Goal: Task Accomplishment & Management: Manage account settings

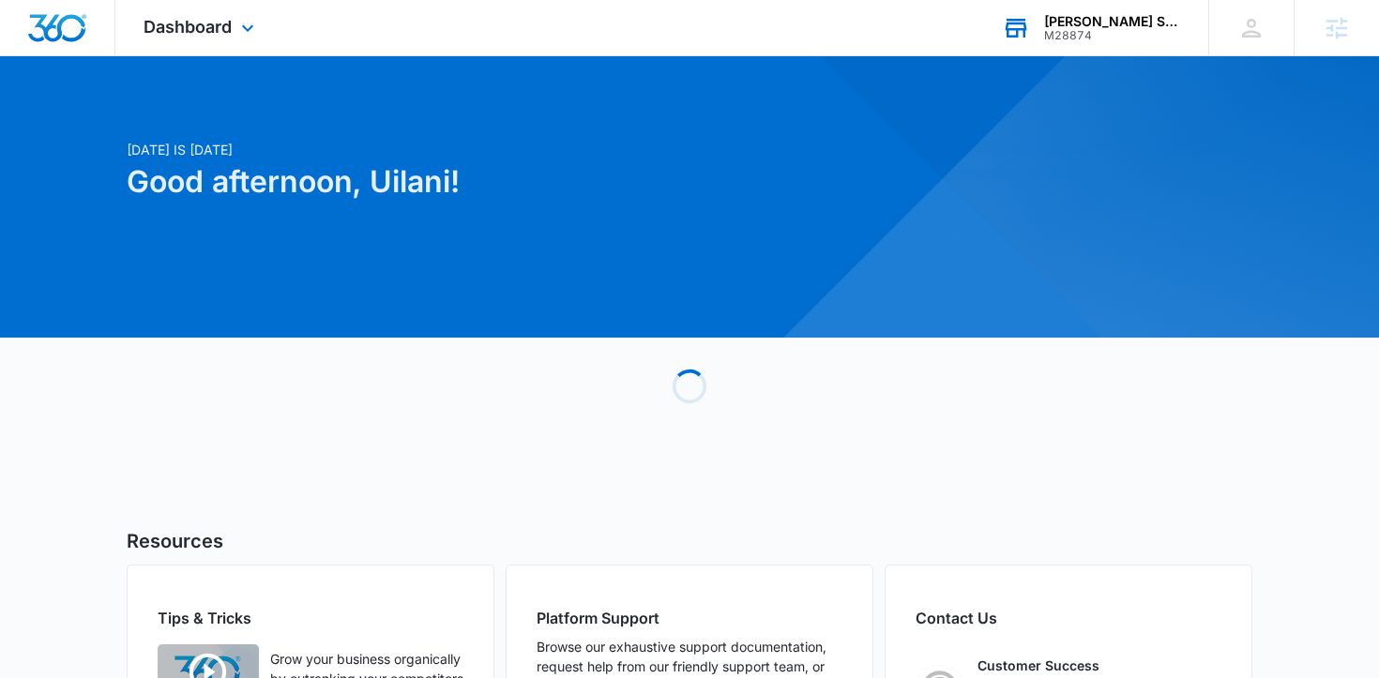
click at [1084, 36] on div "M28874" at bounding box center [1112, 35] width 137 height 13
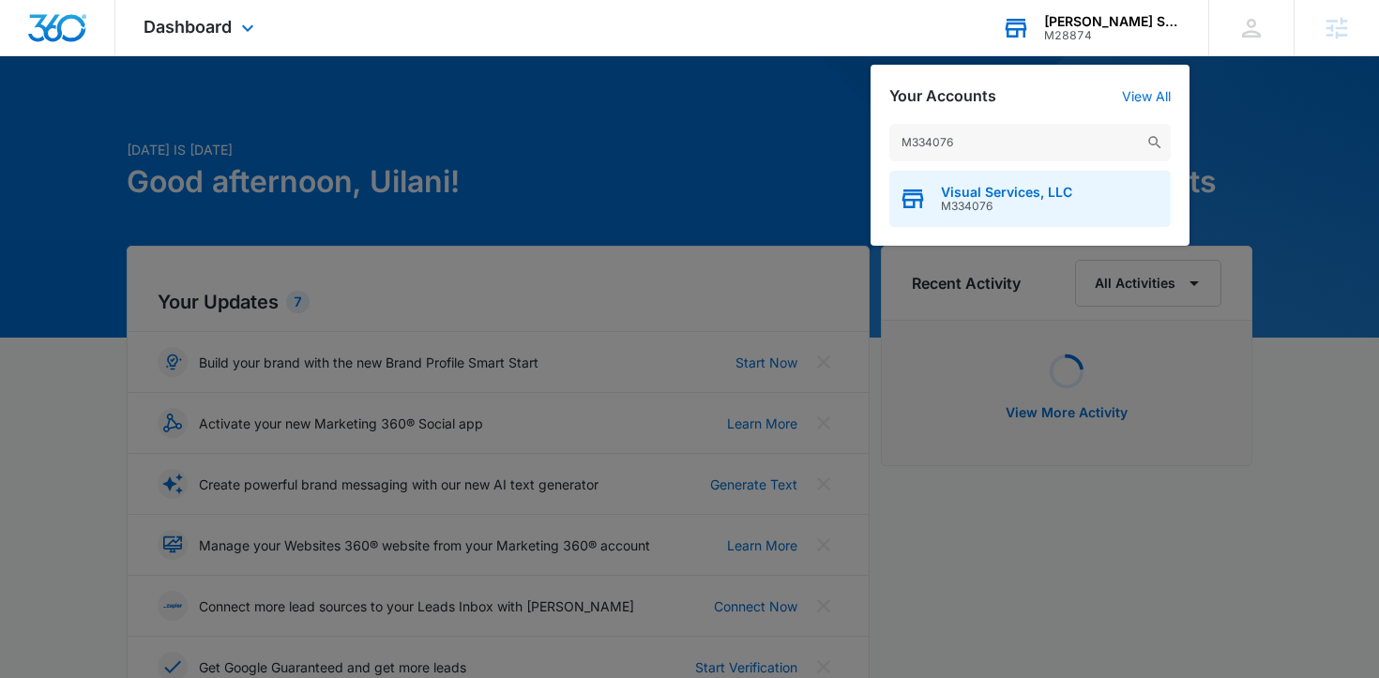
type input "M334076"
click at [972, 193] on span "Visual Services, LLC" at bounding box center [1006, 192] width 131 height 15
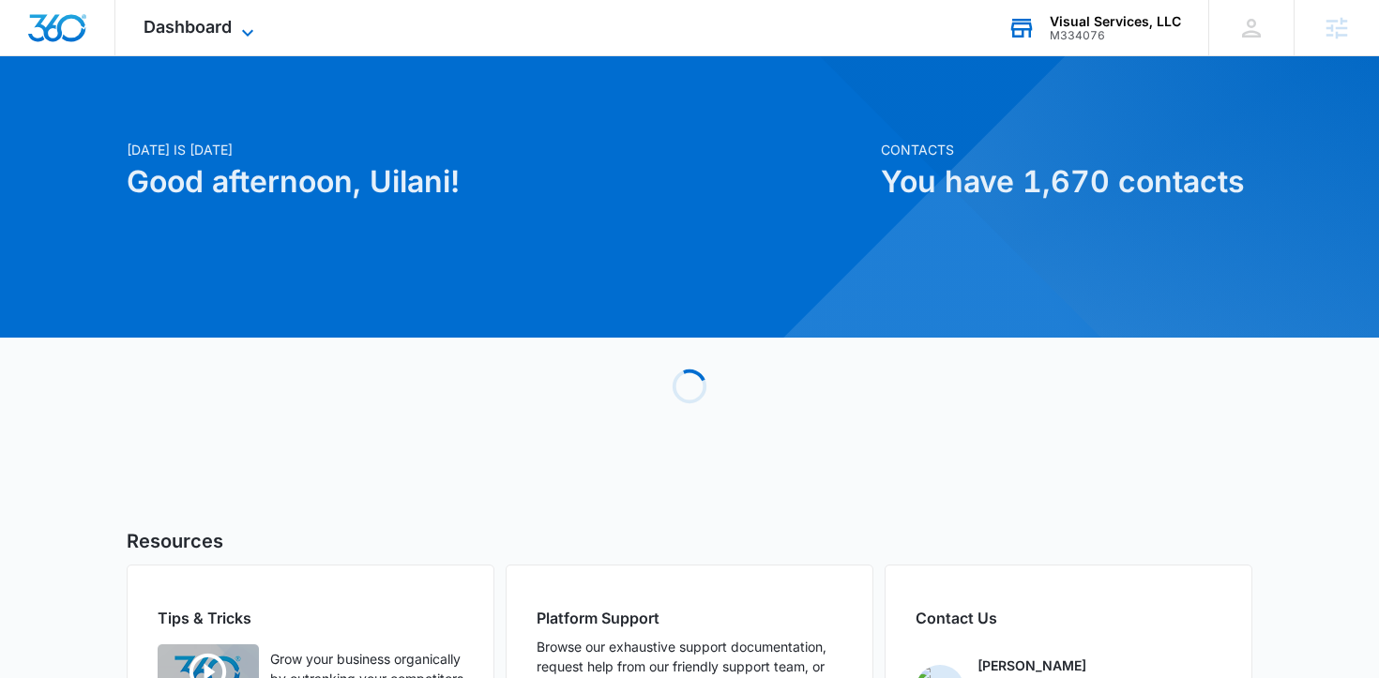
click at [226, 36] on span "Dashboard" at bounding box center [188, 27] width 88 height 20
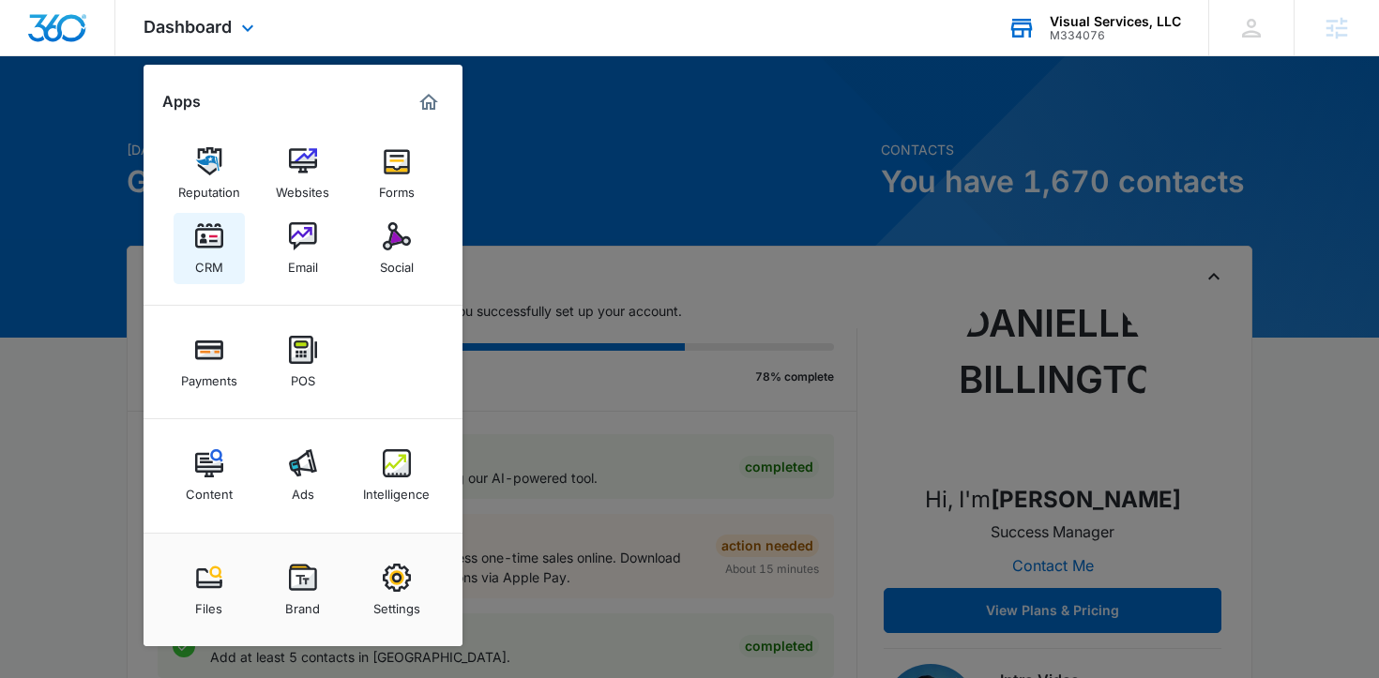
click at [195, 248] on img at bounding box center [209, 236] width 28 height 28
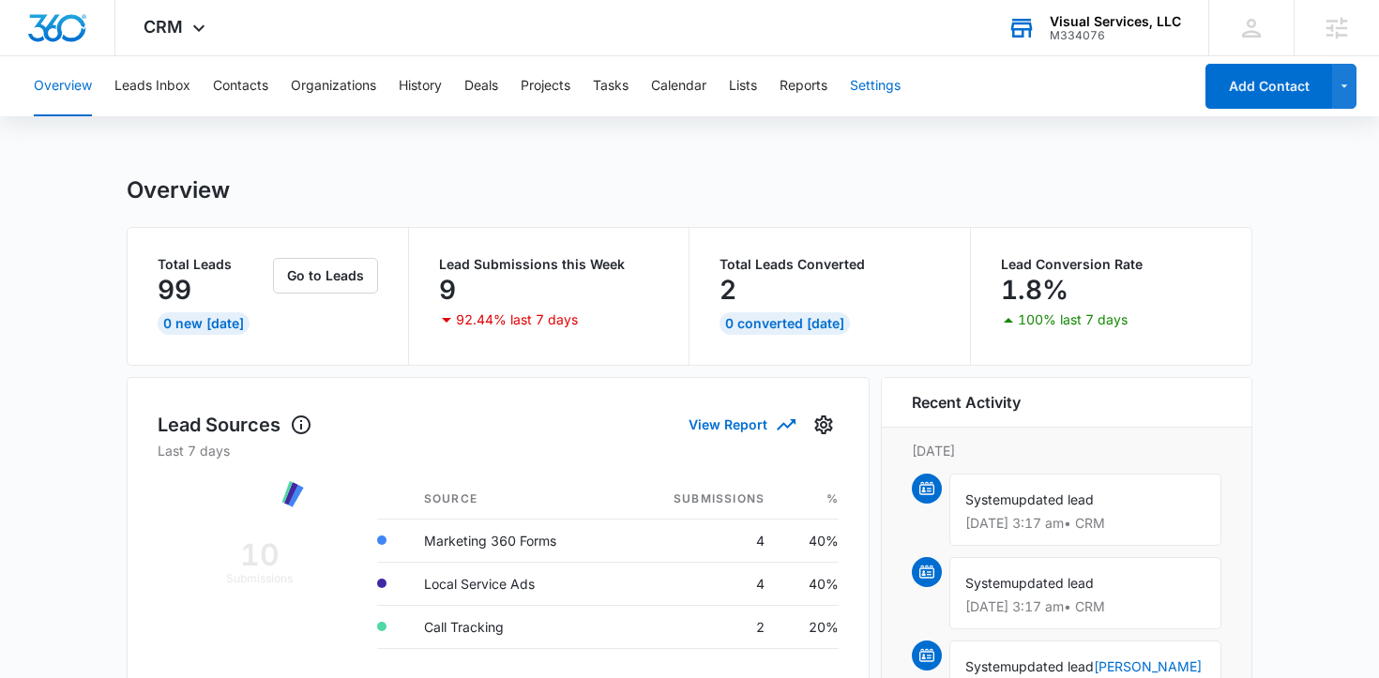
click at [889, 85] on button "Settings" at bounding box center [875, 86] width 51 height 60
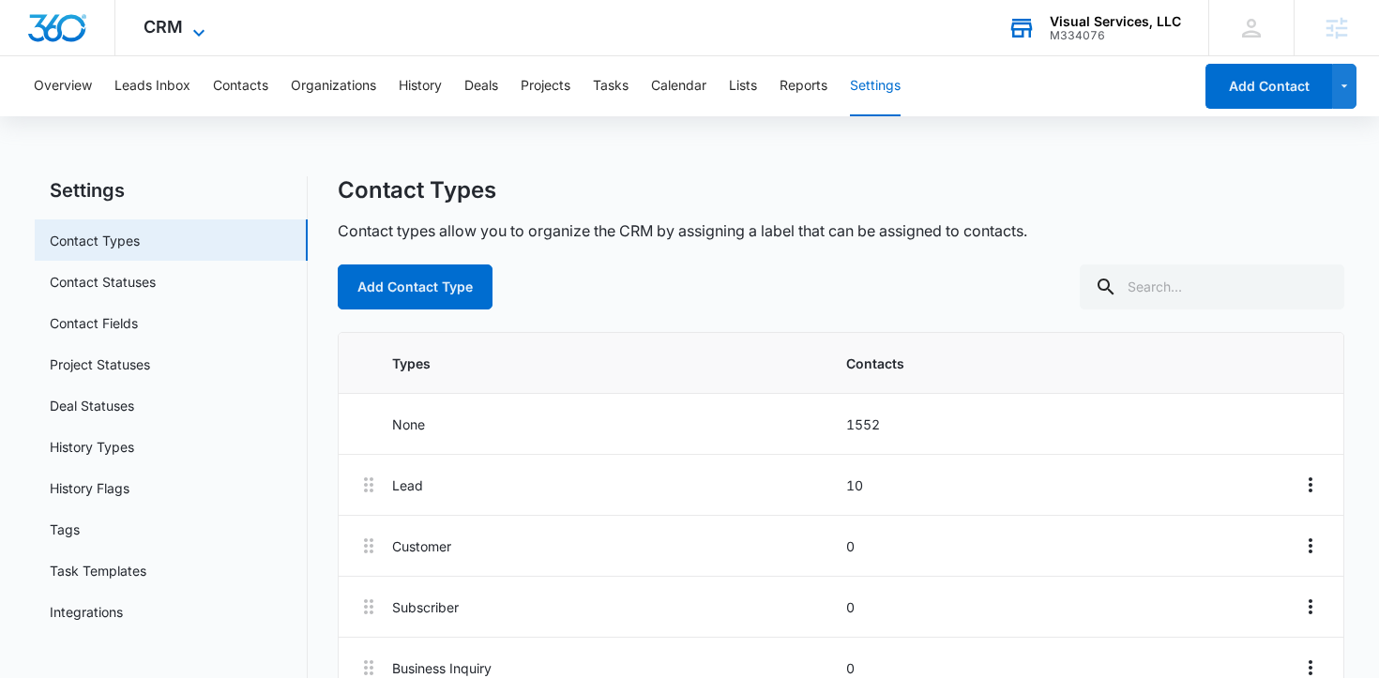
click at [171, 20] on span "CRM" at bounding box center [163, 27] width 39 height 20
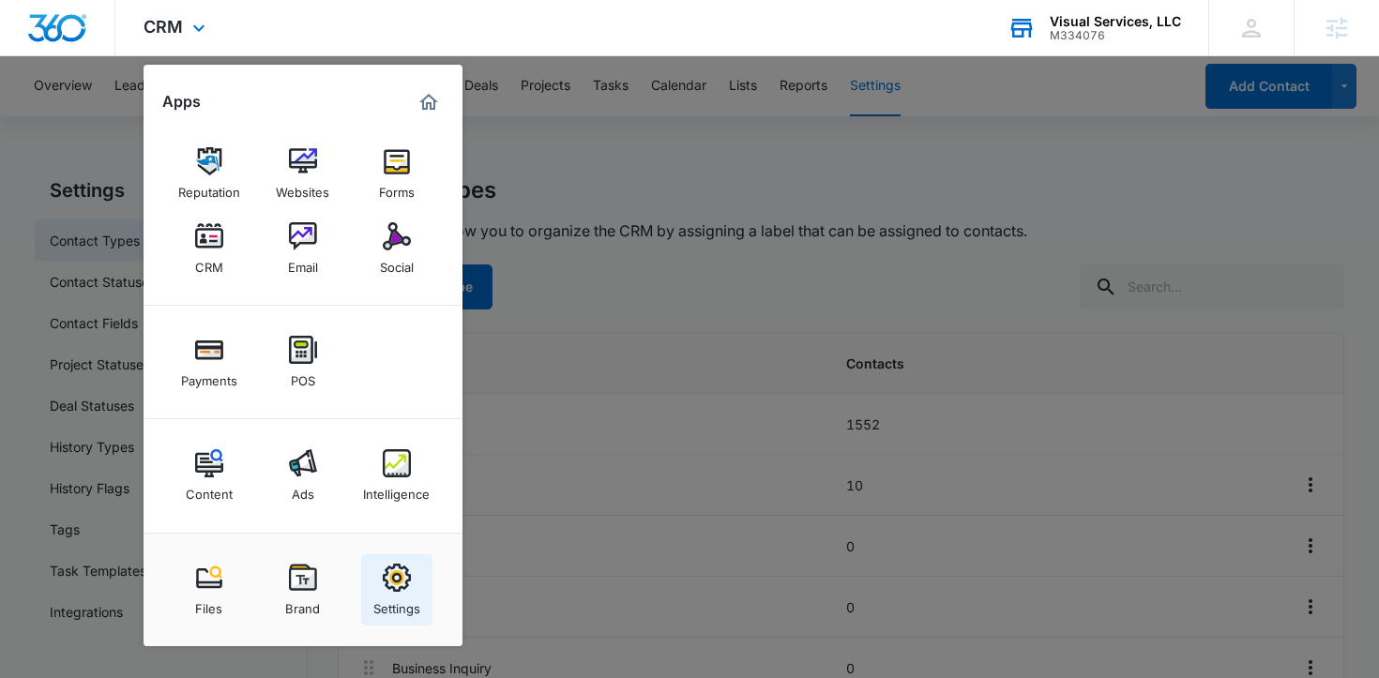
click at [388, 577] on img at bounding box center [397, 578] width 28 height 28
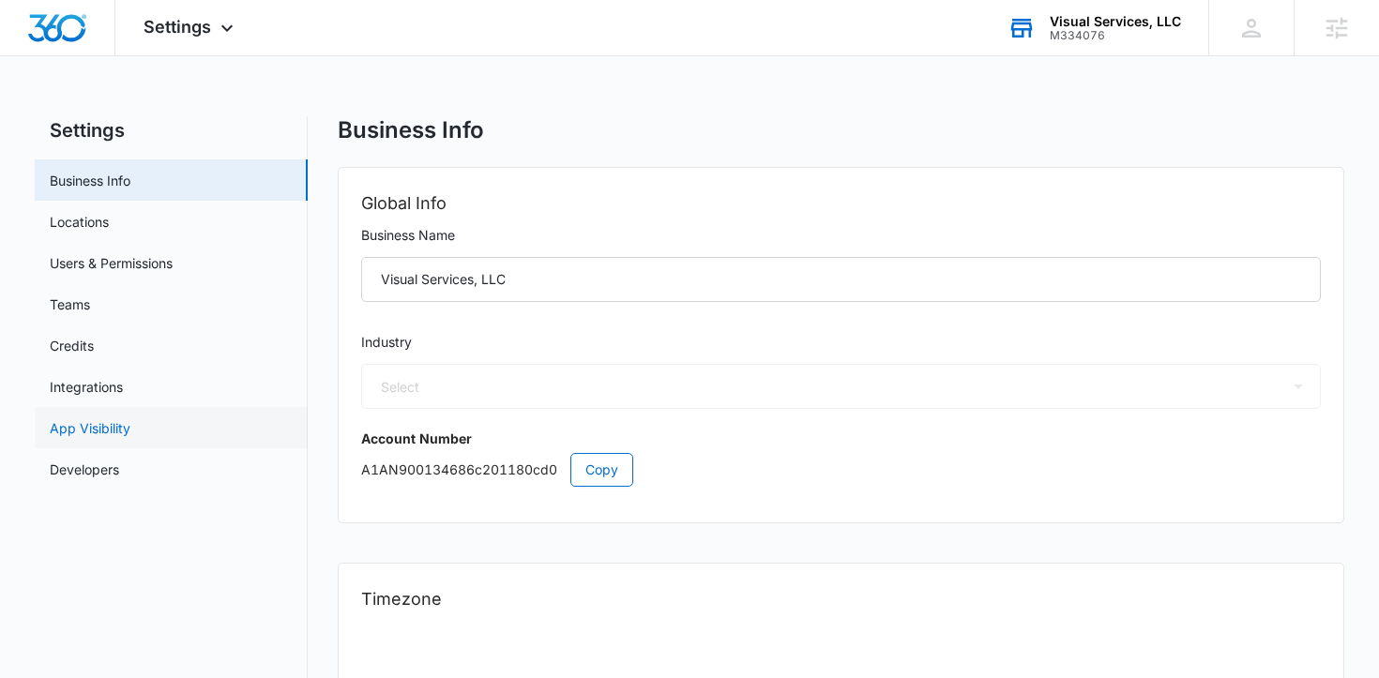
select select "9"
select select "US"
select select "America/New_York"
click at [191, 29] on span "Settings" at bounding box center [178, 27] width 68 height 20
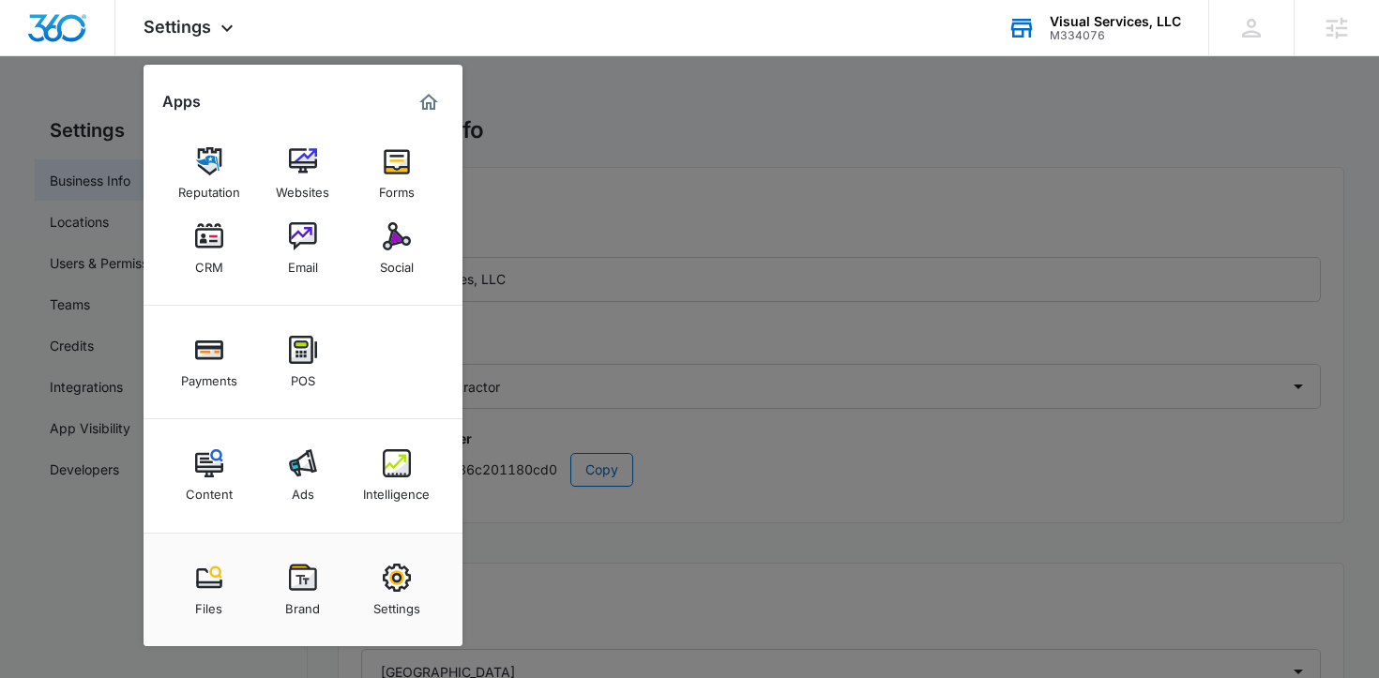
click at [626, 129] on div at bounding box center [689, 339] width 1379 height 678
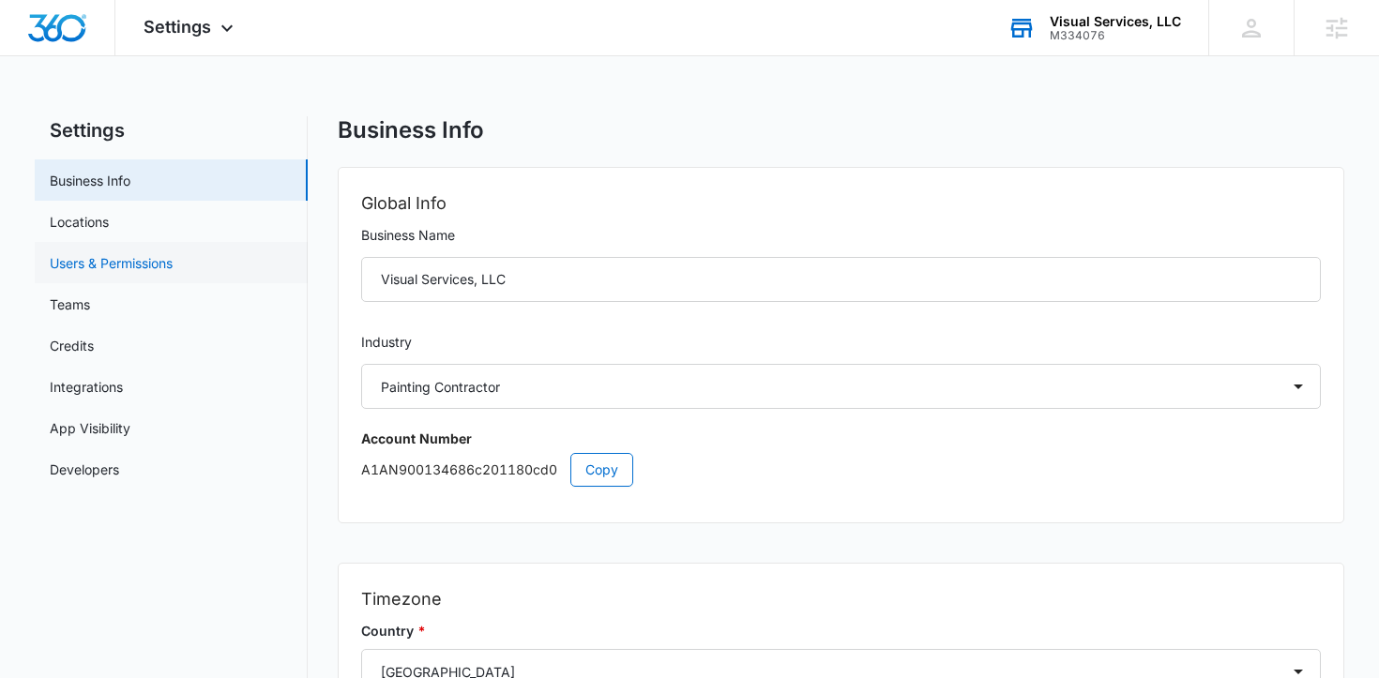
click at [100, 255] on link "Users & Permissions" at bounding box center [111, 263] width 123 height 20
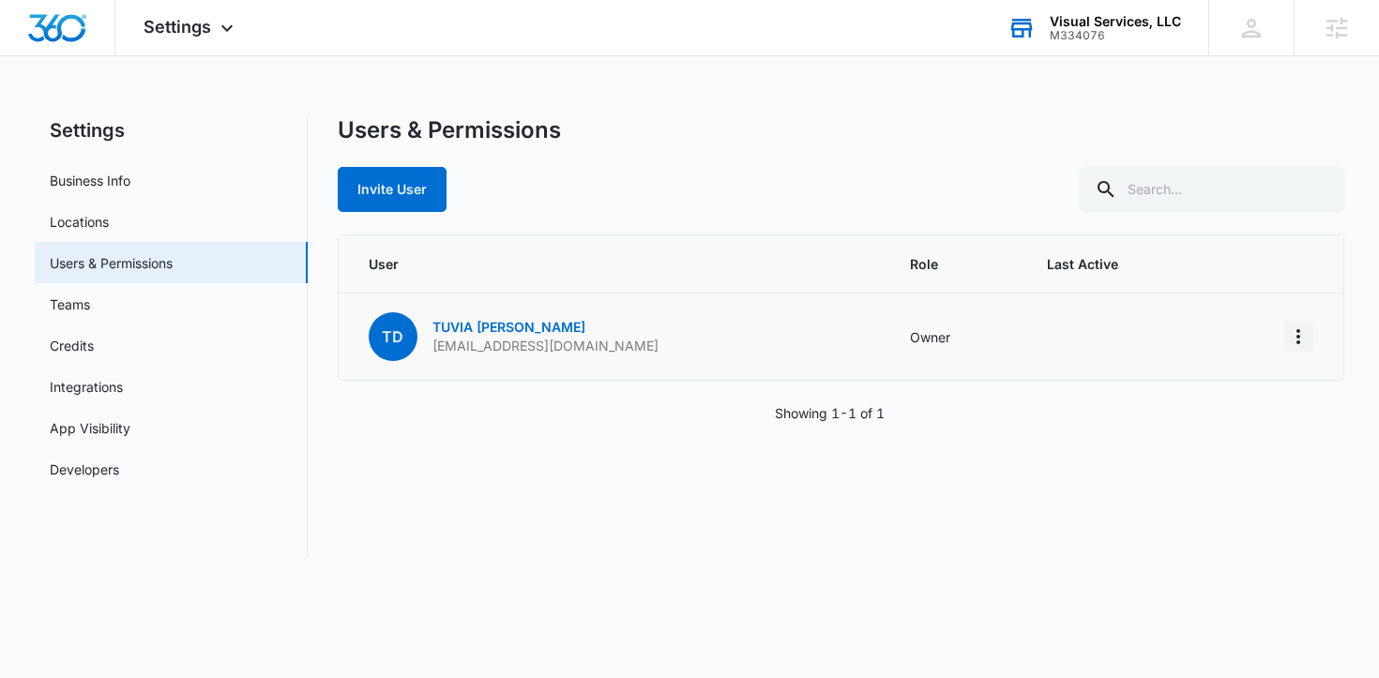
click at [1306, 339] on icon "Actions" at bounding box center [1298, 337] width 23 height 23
click at [584, 527] on div "Users & Permissions Invite User User Role Last Active TD [PERSON_NAME] [EMAIL_A…" at bounding box center [841, 336] width 1007 height 441
click at [488, 329] on link "[PERSON_NAME]" at bounding box center [508, 327] width 153 height 16
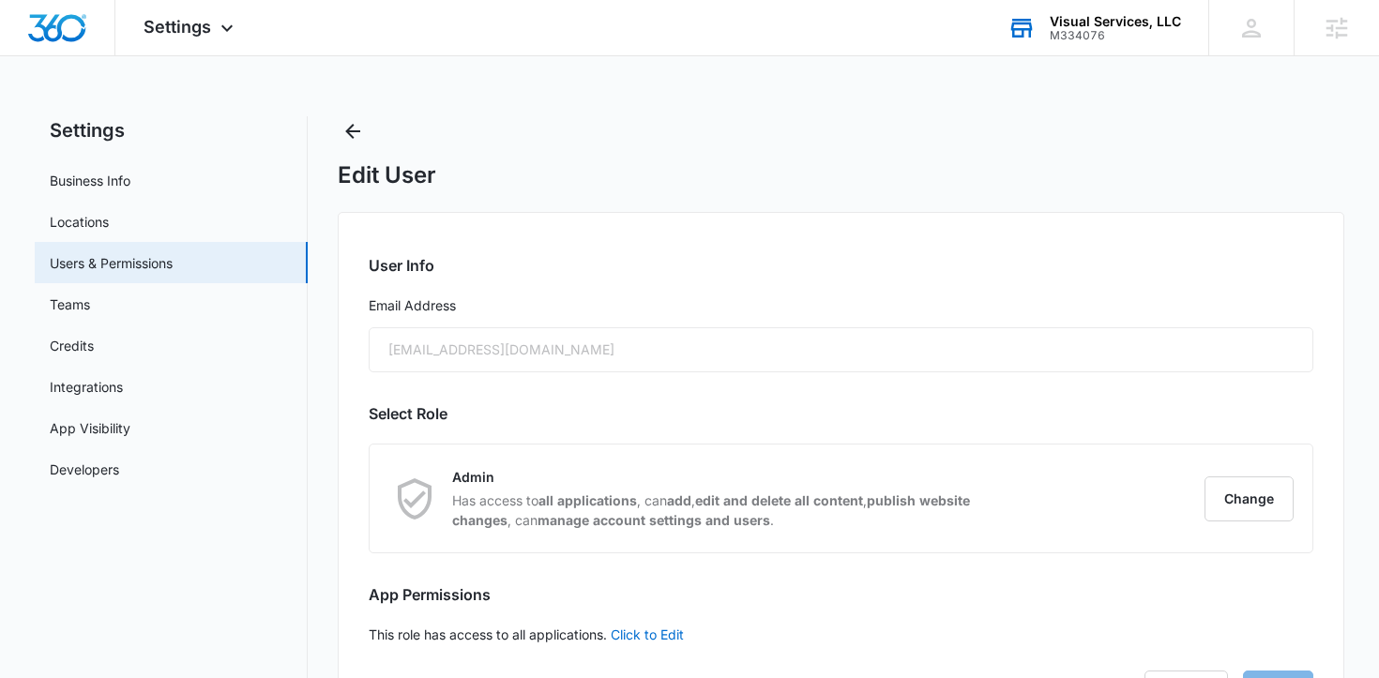
checkbox input "true"
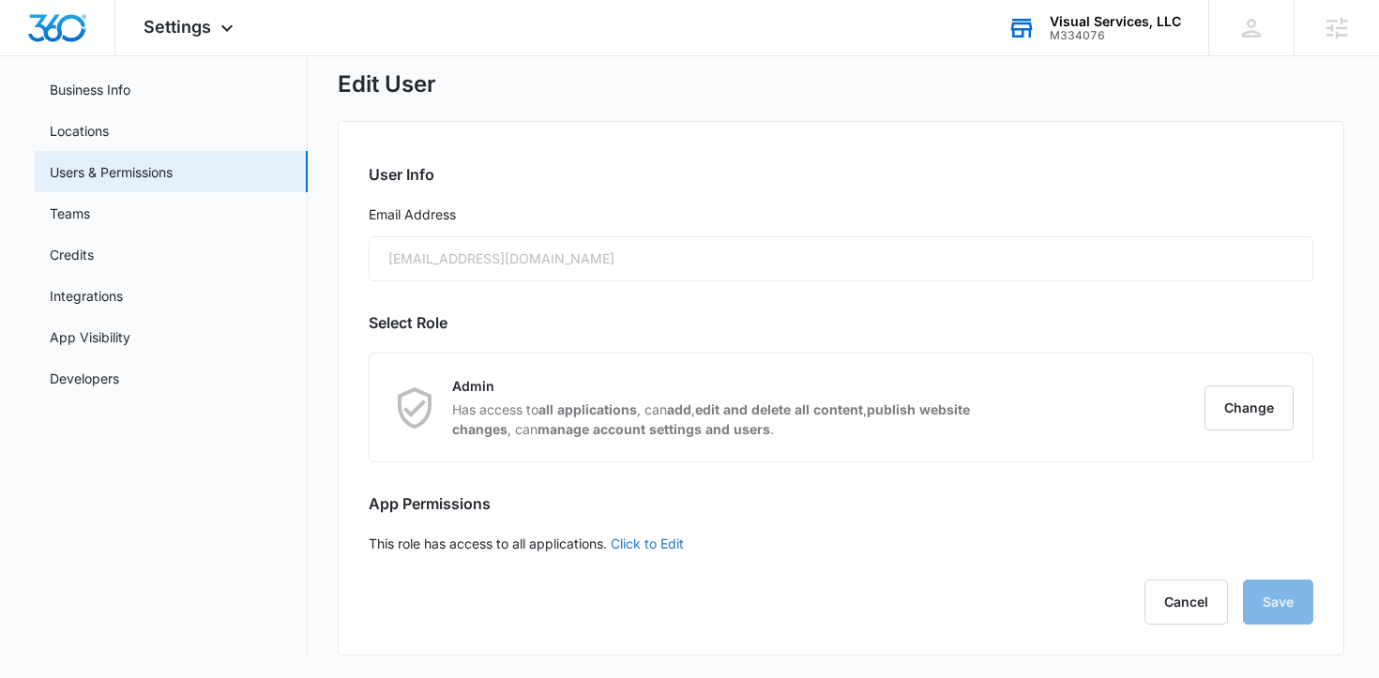
click at [641, 542] on link "Click to Edit" at bounding box center [647, 544] width 73 height 16
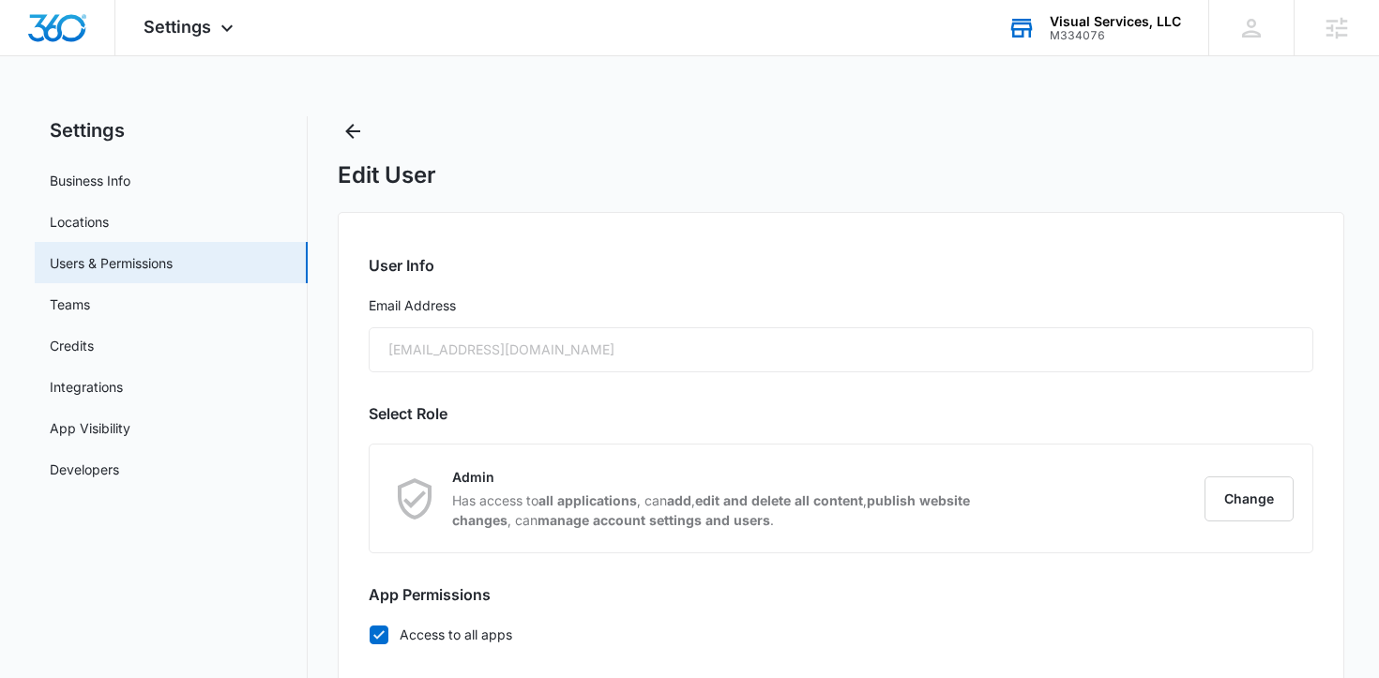
scroll to position [102, 0]
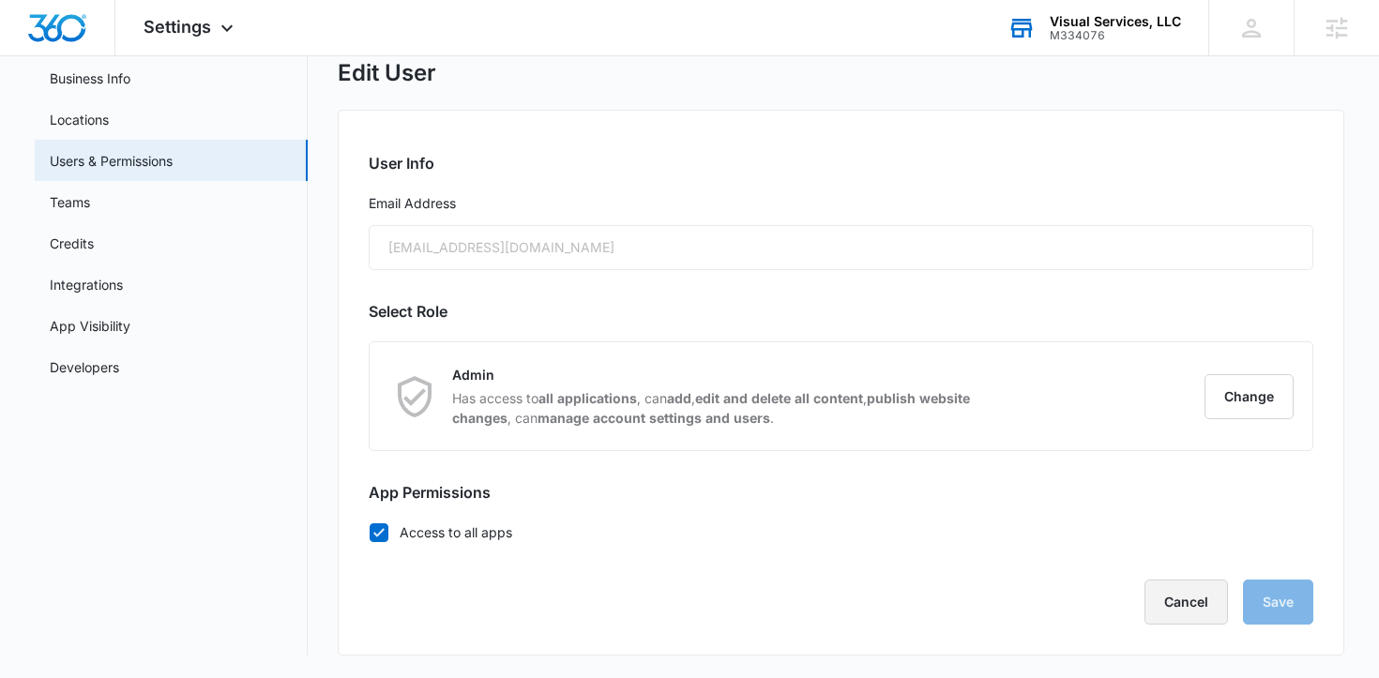
click at [1184, 613] on button "Cancel" at bounding box center [1185, 602] width 83 height 45
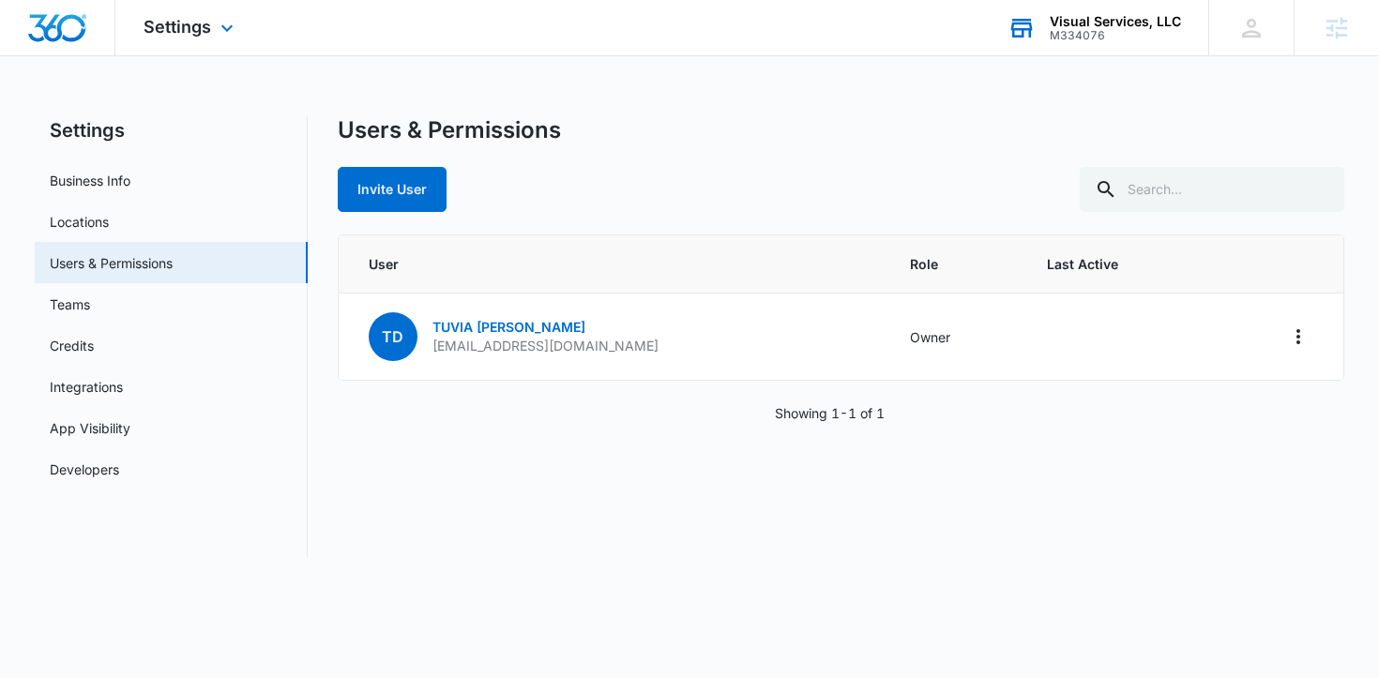
click at [199, 9] on div "Settings Apps Reputation Websites Forms CRM Email Social Payments POS Content A…" at bounding box center [190, 27] width 151 height 55
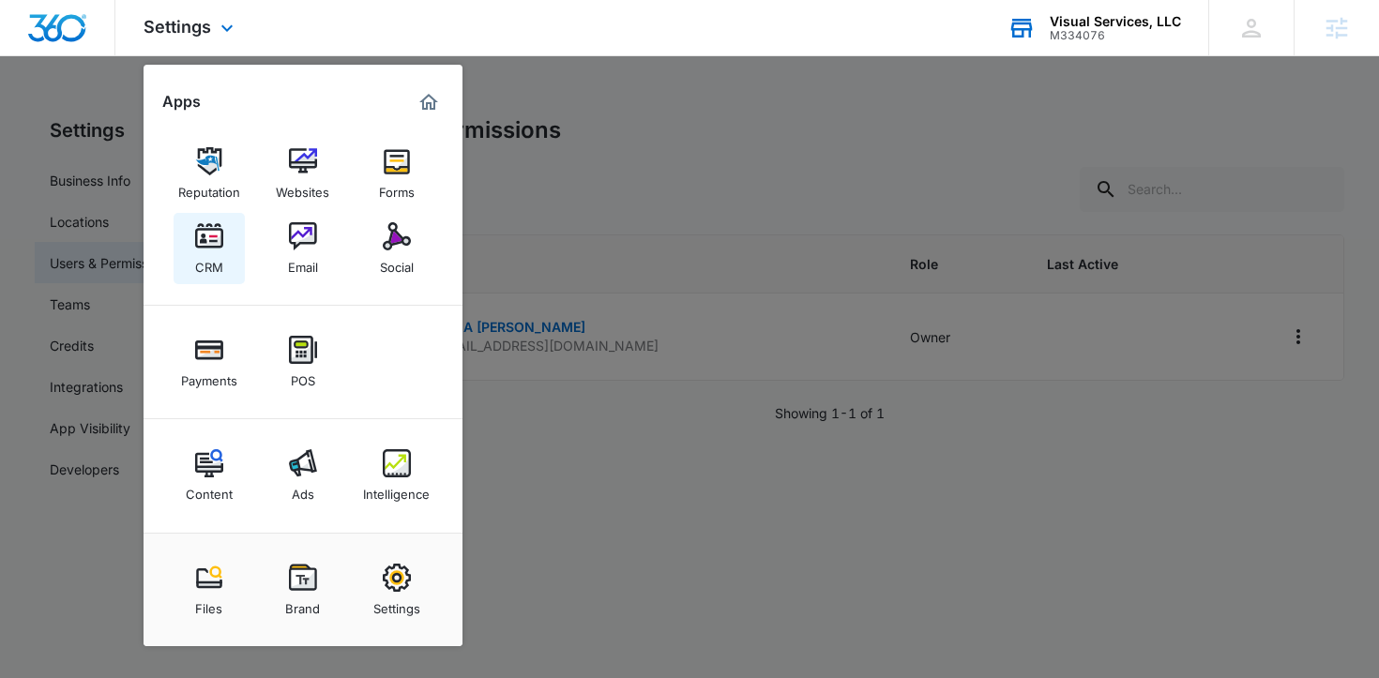
click at [204, 244] on img at bounding box center [209, 236] width 28 height 28
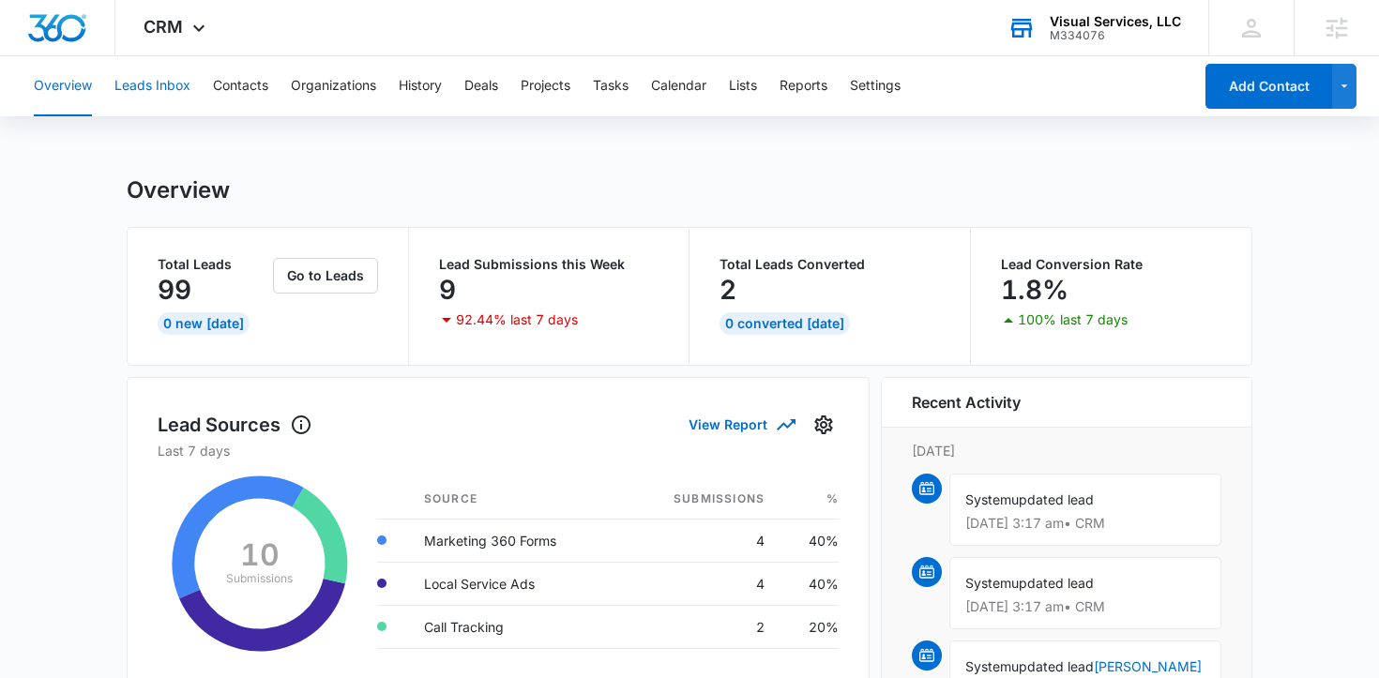
click at [171, 87] on button "Leads Inbox" at bounding box center [152, 86] width 76 height 60
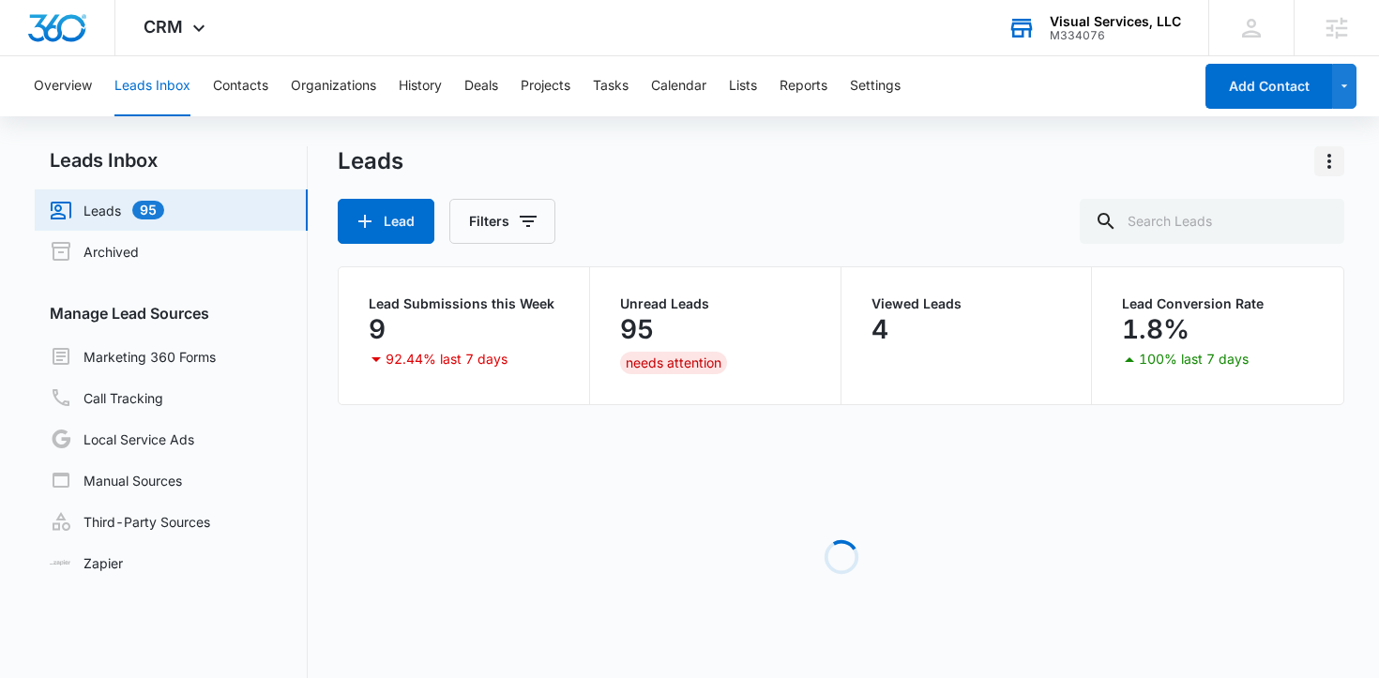
click at [1332, 163] on icon "Actions" at bounding box center [1329, 161] width 23 height 23
click at [1134, 160] on div "Leads Export" at bounding box center [841, 161] width 1007 height 30
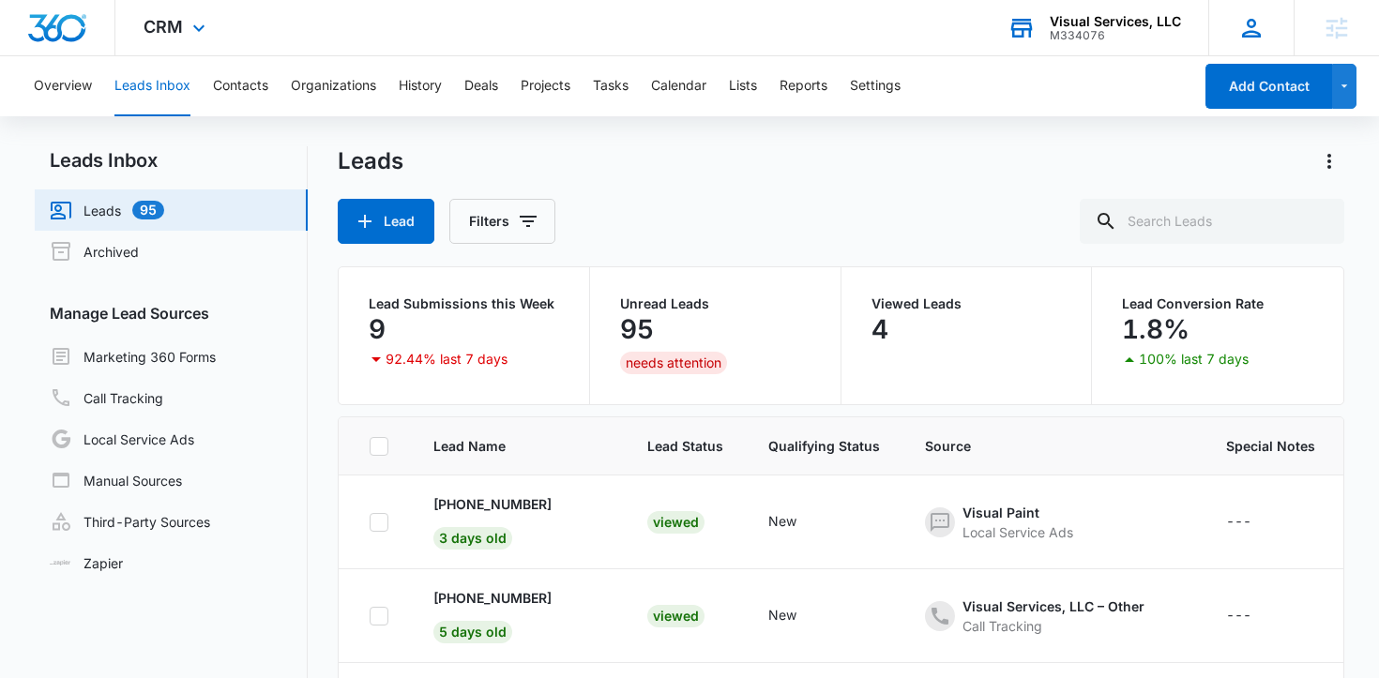
click at [1254, 28] on icon at bounding box center [1251, 28] width 28 height 28
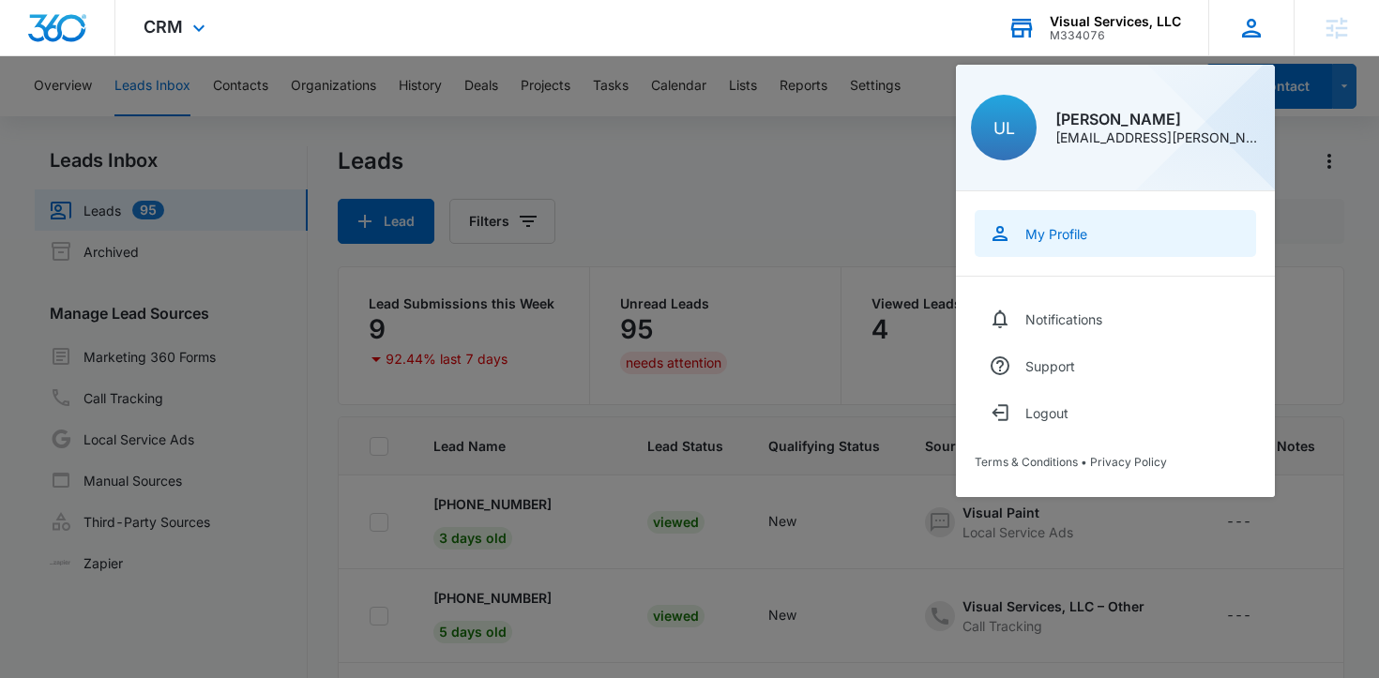
click at [1081, 245] on link "My Profile" at bounding box center [1115, 233] width 281 height 47
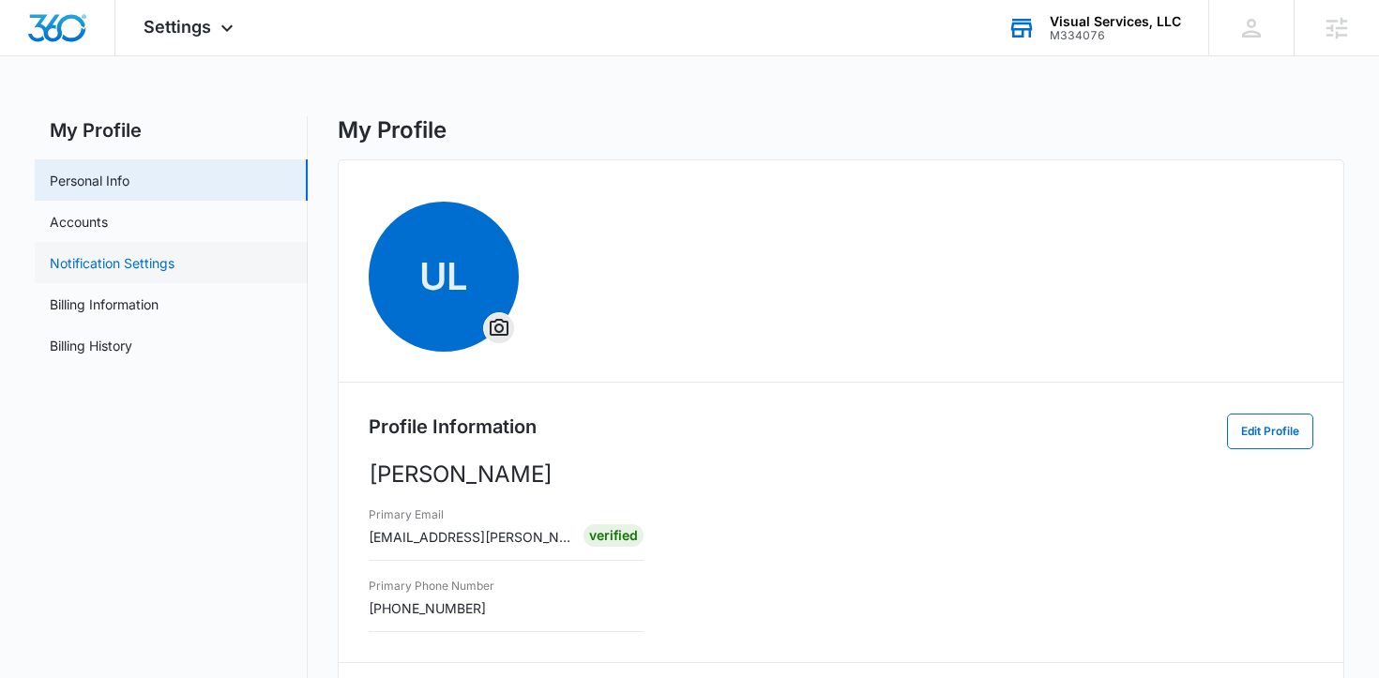
click at [152, 261] on link "Notification Settings" at bounding box center [112, 263] width 125 height 20
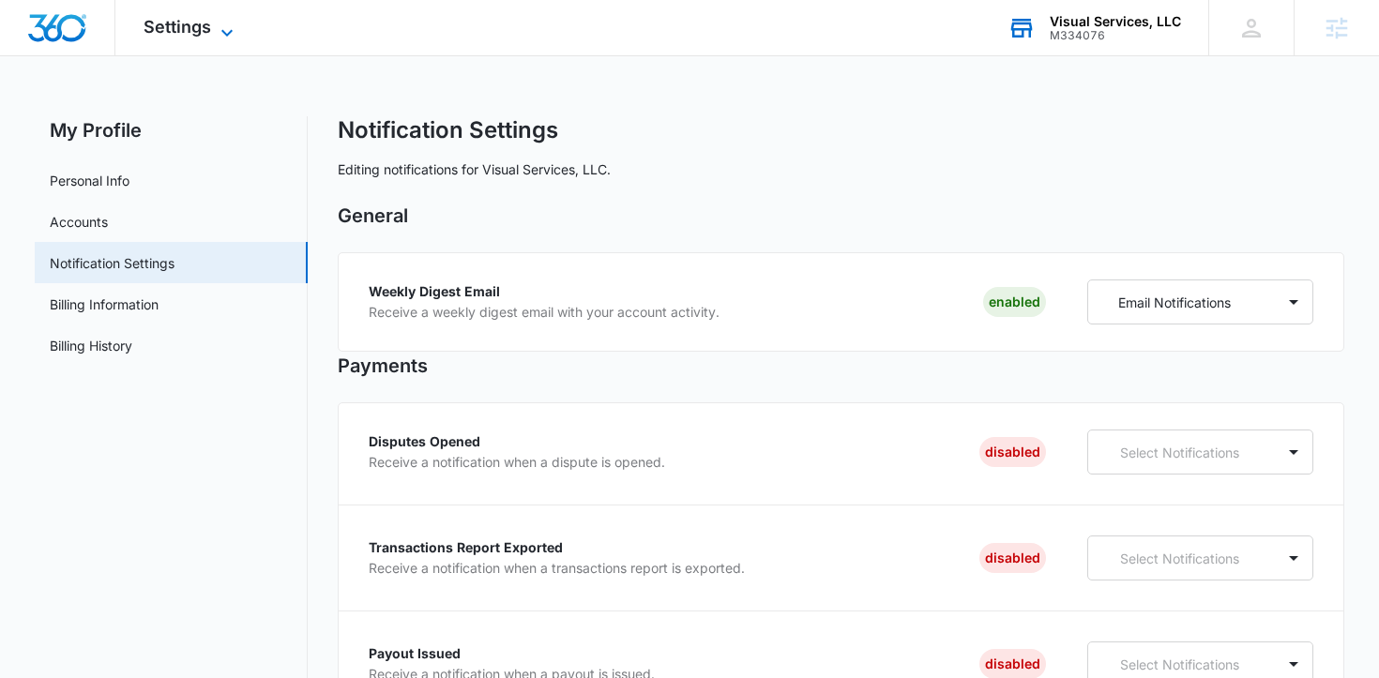
click at [168, 32] on span "Settings" at bounding box center [178, 27] width 68 height 20
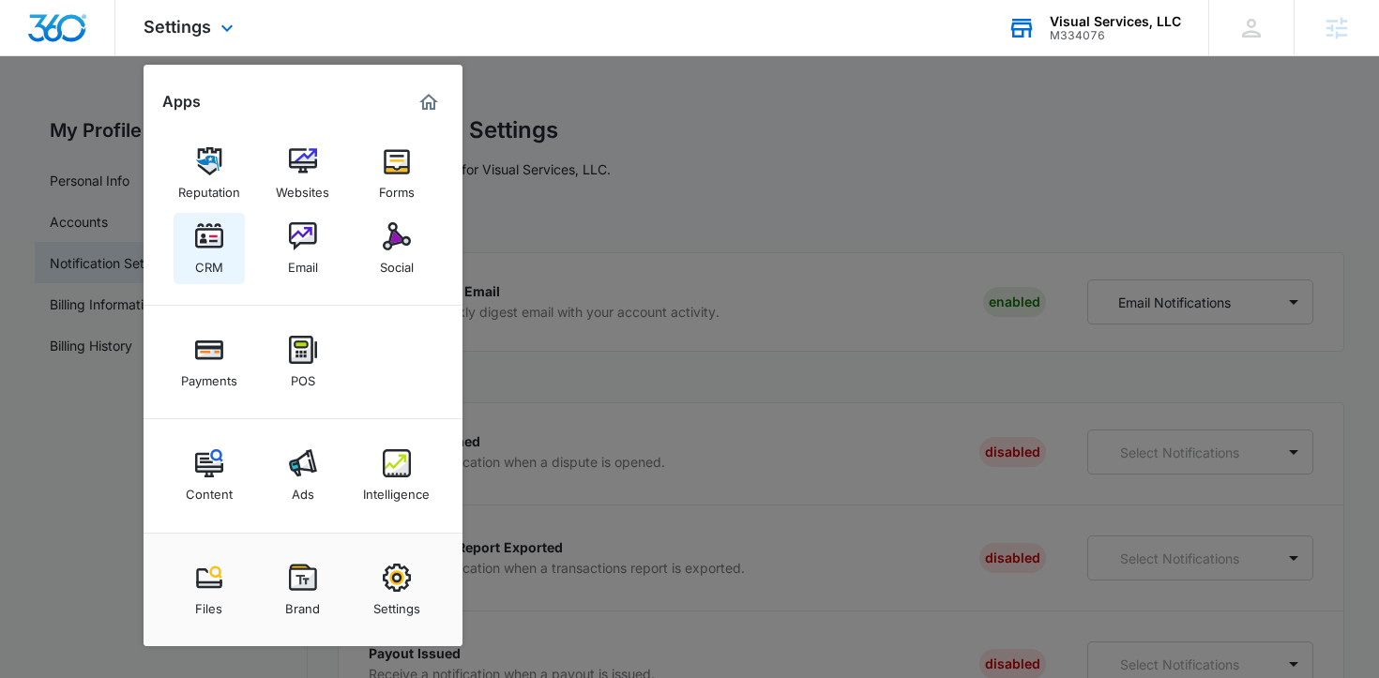
click at [210, 253] on div "CRM" at bounding box center [209, 262] width 28 height 24
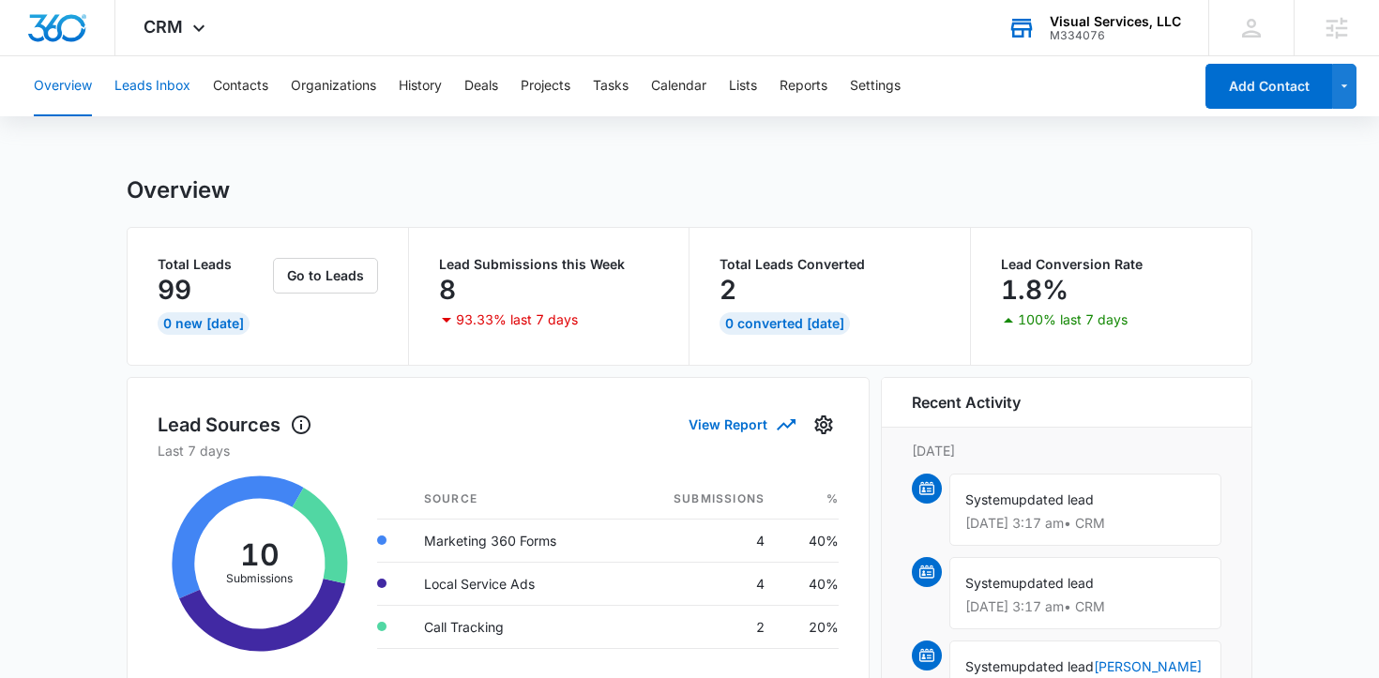
click at [164, 93] on button "Leads Inbox" at bounding box center [152, 86] width 76 height 60
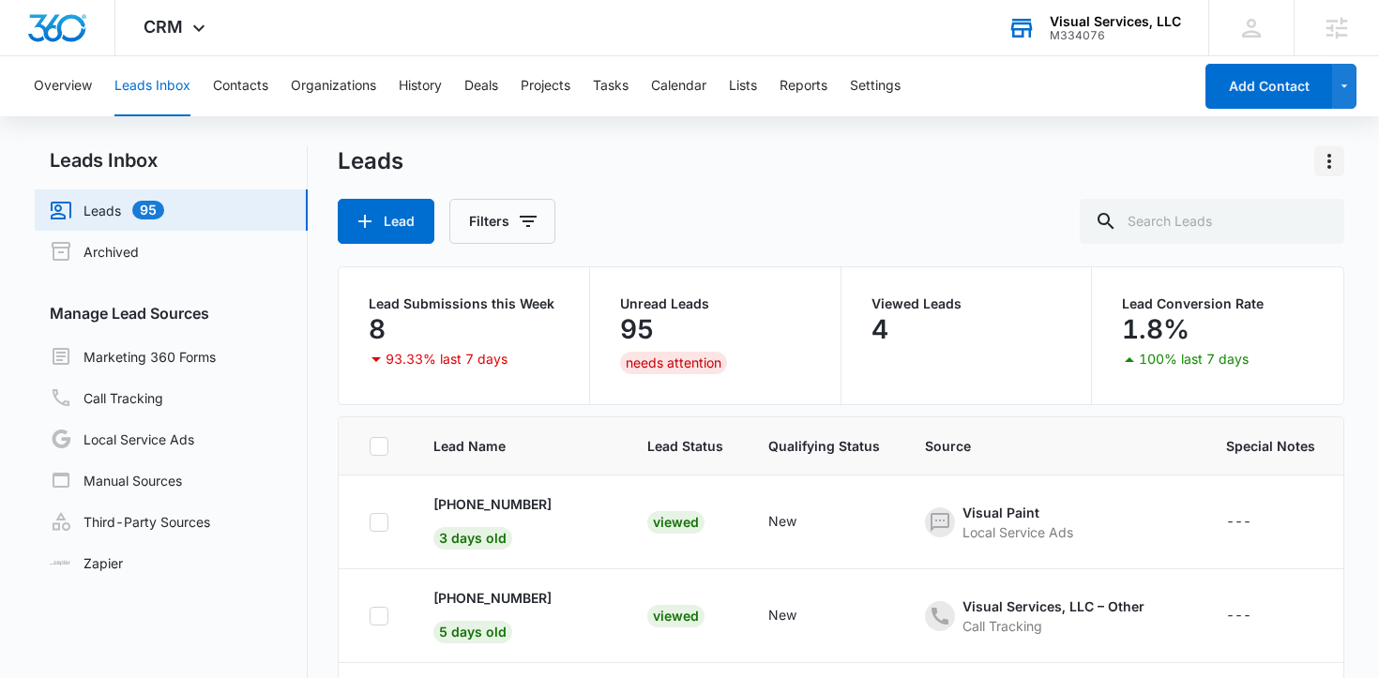
click at [1333, 161] on icon "Actions" at bounding box center [1329, 161] width 23 height 23
